Goal: Task Accomplishment & Management: Complete application form

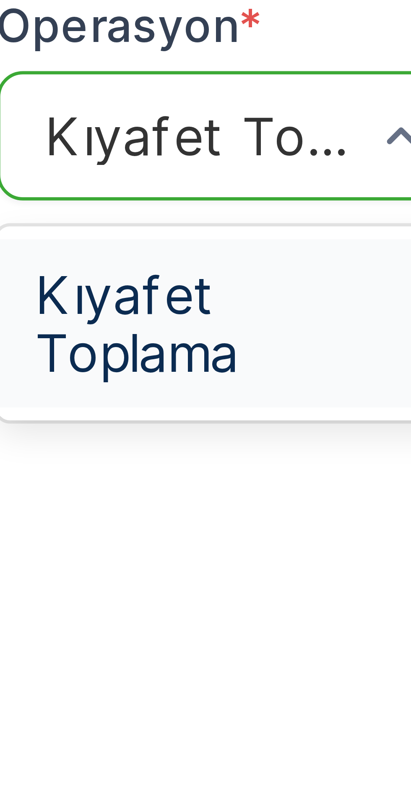
click at [202, 81] on span "Kıyafet Toplama" at bounding box center [215, 85] width 52 height 15
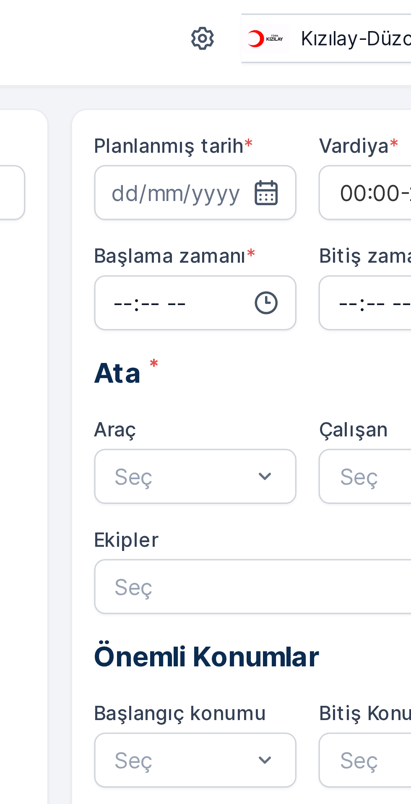
click at [318, 64] on icon "button" at bounding box center [319, 61] width 8 height 8
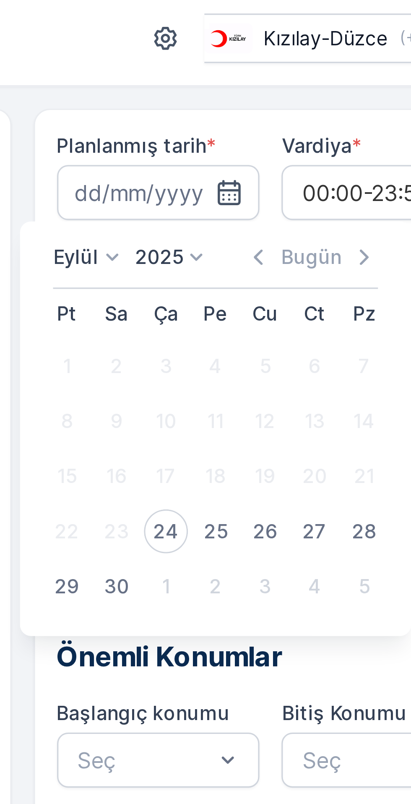
click at [301, 165] on div "24" at bounding box center [299, 164] width 13 height 13
type input "[DATE]"
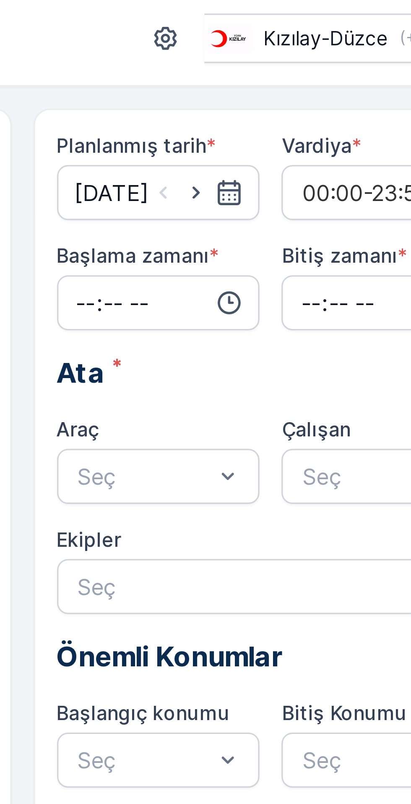
click at [296, 98] on input "time" at bounding box center [298, 94] width 62 height 17
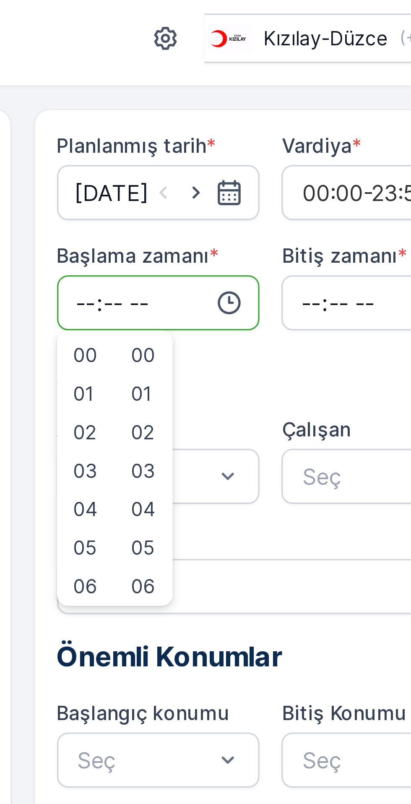
type input "07:49"
click at [351, 93] on input "time" at bounding box center [366, 94] width 62 height 17
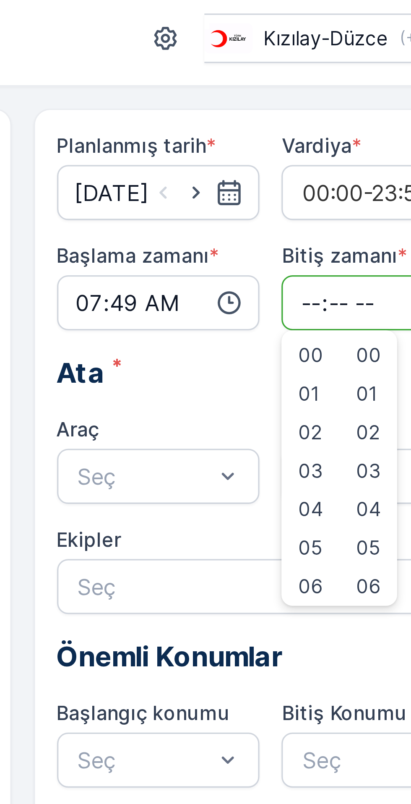
type input "19:00"
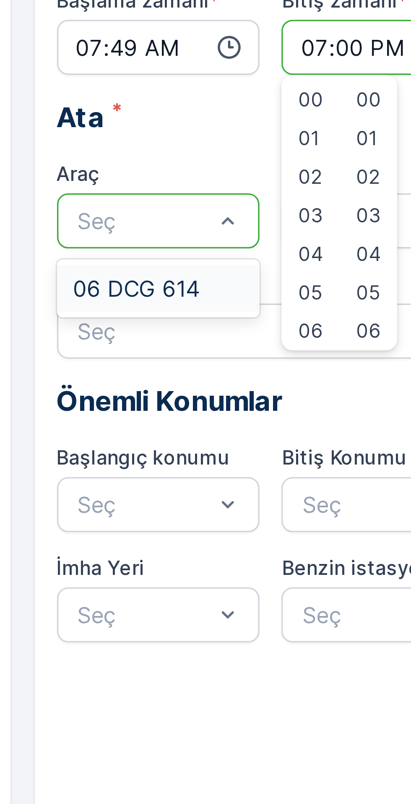
click at [299, 169] on span "06 DCG 614" at bounding box center [291, 169] width 39 height 8
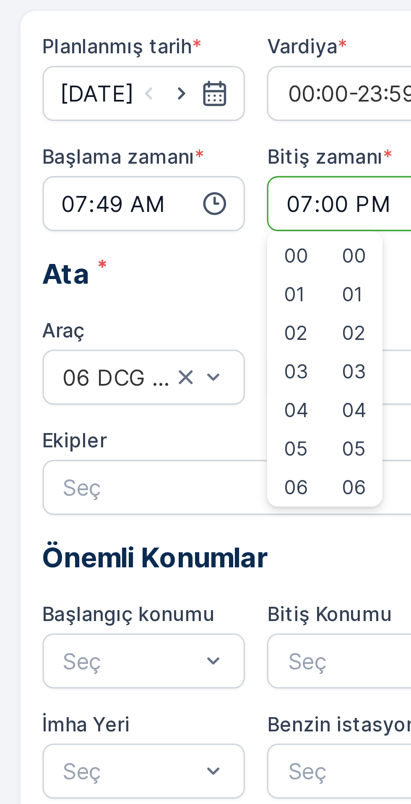
click at [298, 96] on input "07:49" at bounding box center [298, 94] width 62 height 17
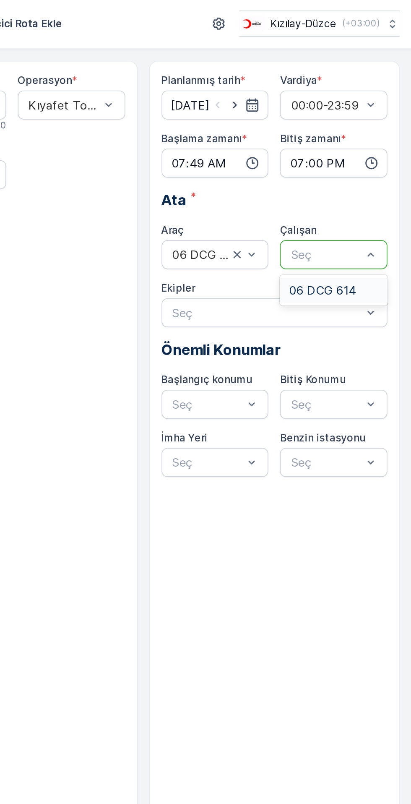
click at [368, 167] on span "06 DCG 614" at bounding box center [359, 169] width 39 height 8
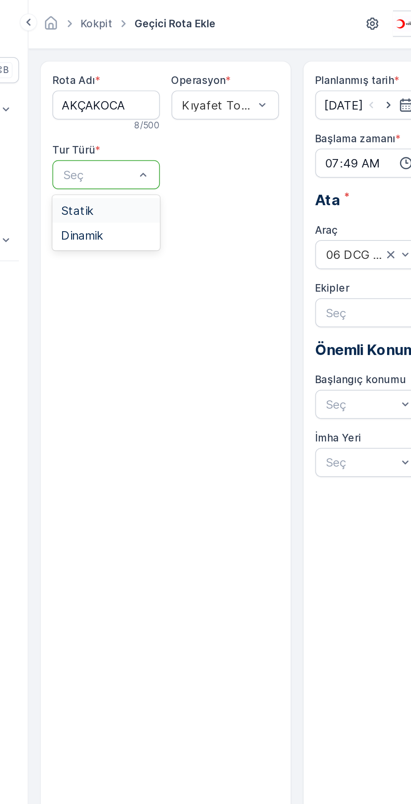
click at [144, 123] on div "Statik" at bounding box center [146, 122] width 52 height 8
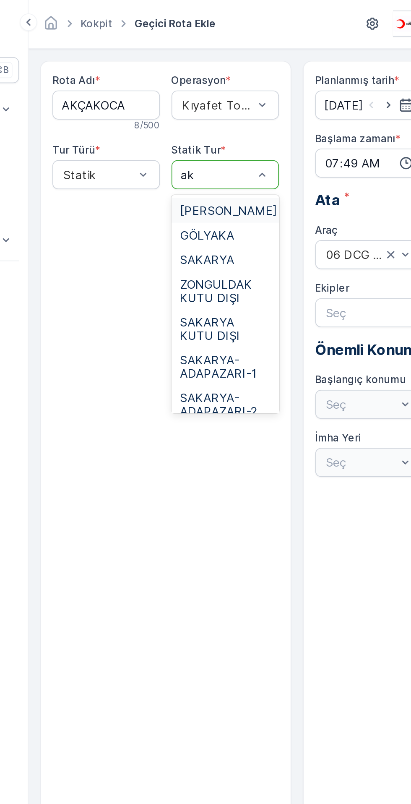
type input "akç"
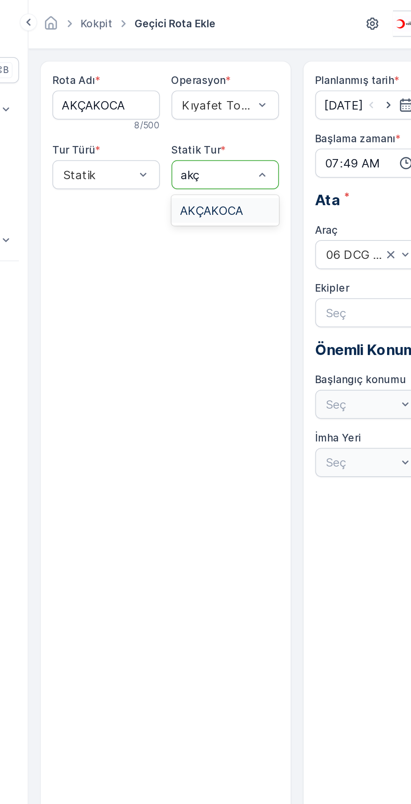
click at [207, 118] on span "AKÇAKOCA" at bounding box center [207, 122] width 37 height 8
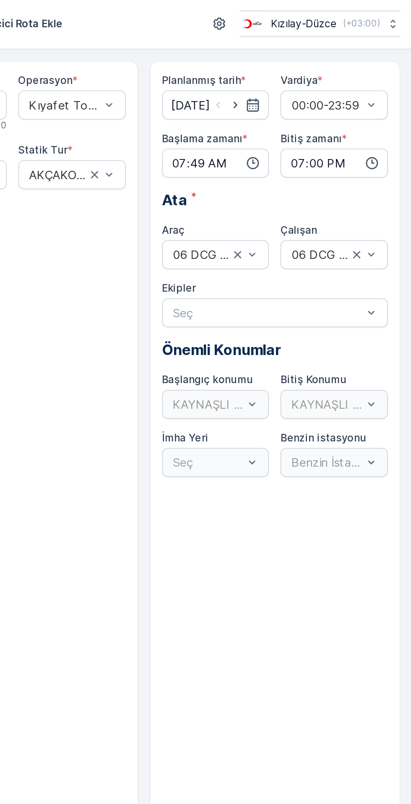
click at [291, 237] on div "KAYNAŞLI DEPO" at bounding box center [298, 234] width 62 height 17
click at [357, 233] on div "KAYNAŞLI DEPO" at bounding box center [366, 234] width 62 height 17
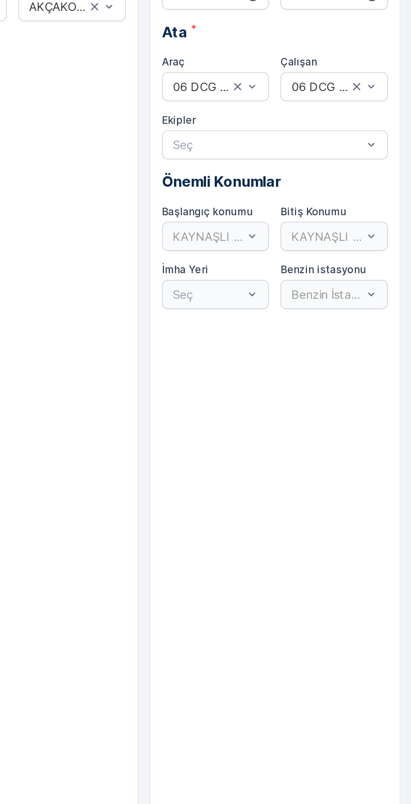
click at [295, 243] on div "Planlanmış tarih * [DATE] Vardiya * 00:00-23:59 Başlama zamanı * 07:49 Bitiş za…" at bounding box center [332, 159] width 131 height 233
click at [294, 232] on div "KAYNAŞLI DEPO" at bounding box center [298, 234] width 62 height 17
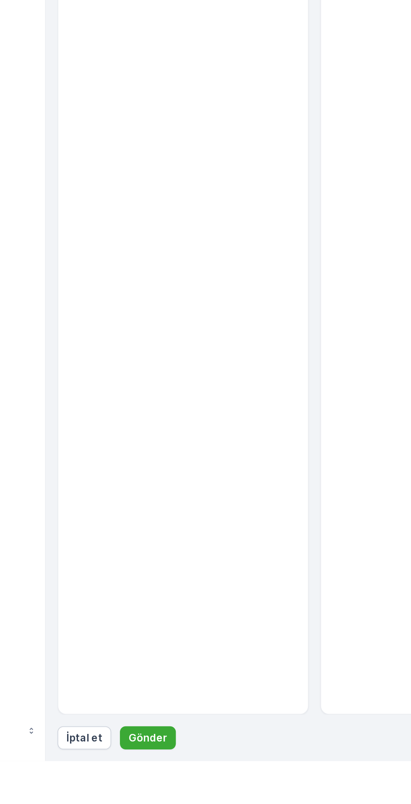
click at [160, 795] on p "Gönder" at bounding box center [160, 790] width 22 height 8
